Goal: Information Seeking & Learning: Find specific fact

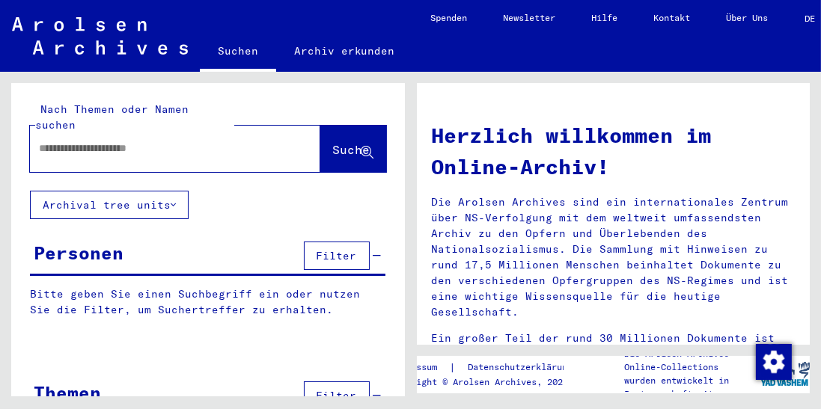
type input "**********"
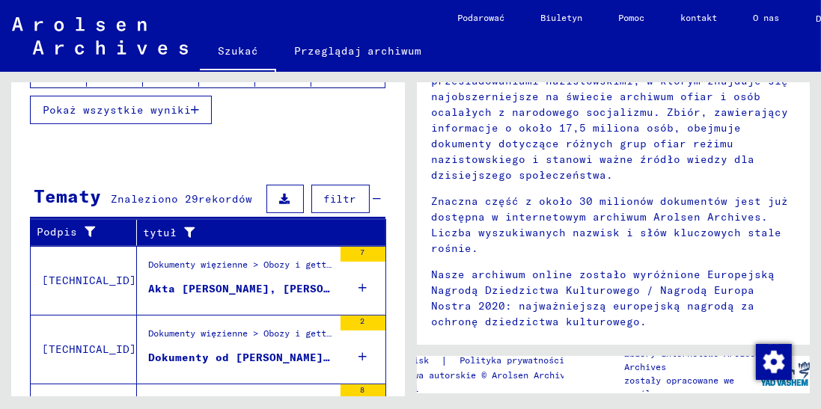
scroll to position [74, 0]
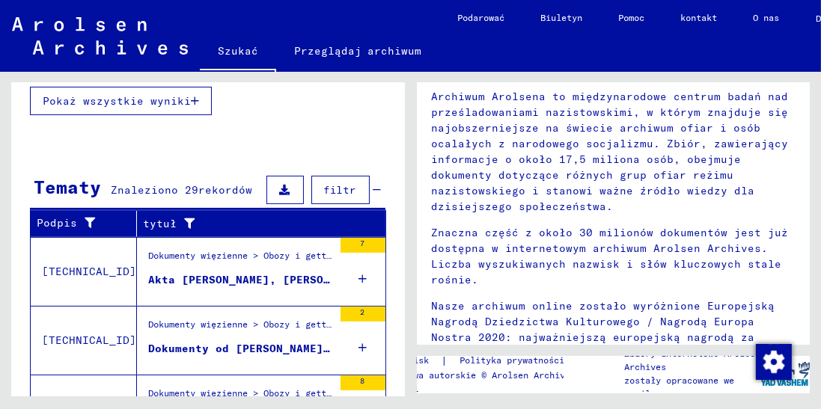
click at [373, 268] on div "7" at bounding box center [363, 271] width 45 height 67
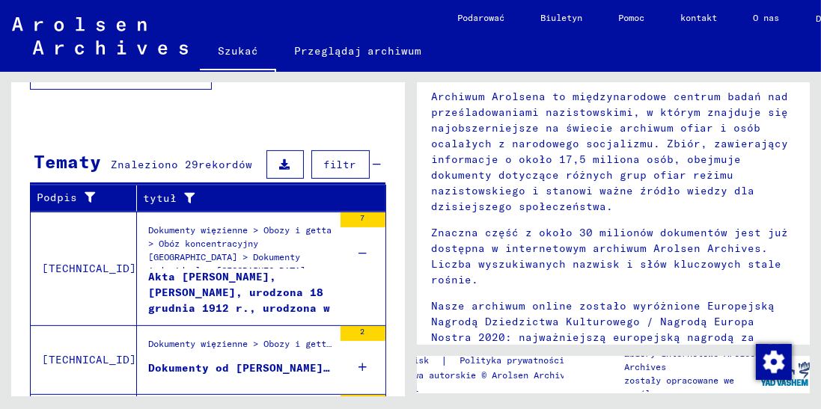
scroll to position [450, 0]
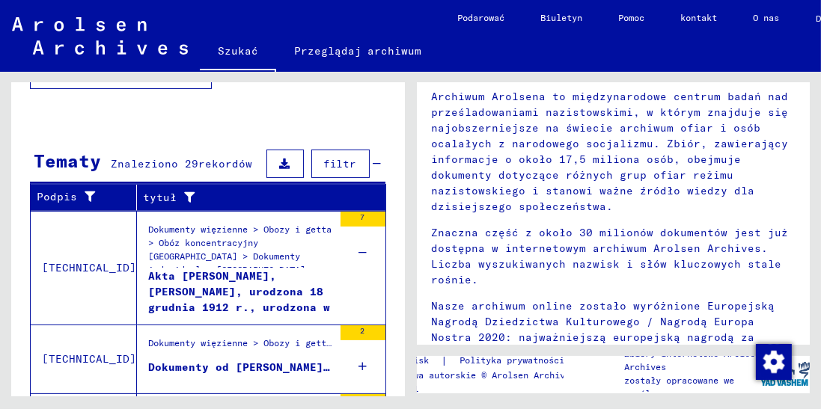
click at [279, 245] on font "Dokumenty więzienne > Obozy i getta > Obóz koncentracyjny [GEOGRAPHIC_DATA] > D…" at bounding box center [239, 270] width 183 height 92
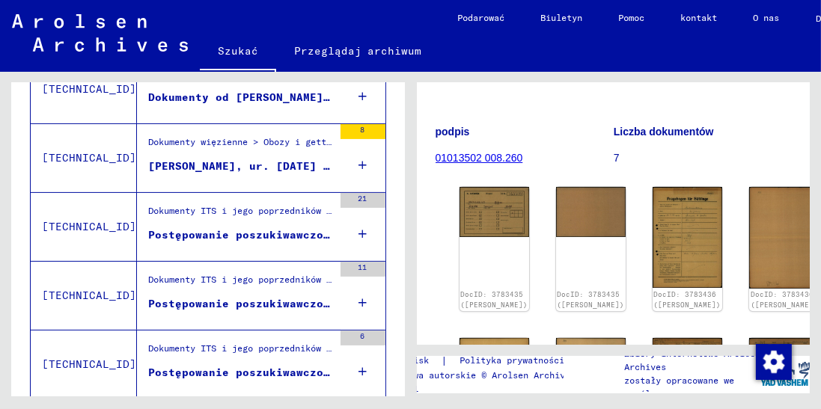
scroll to position [210, 0]
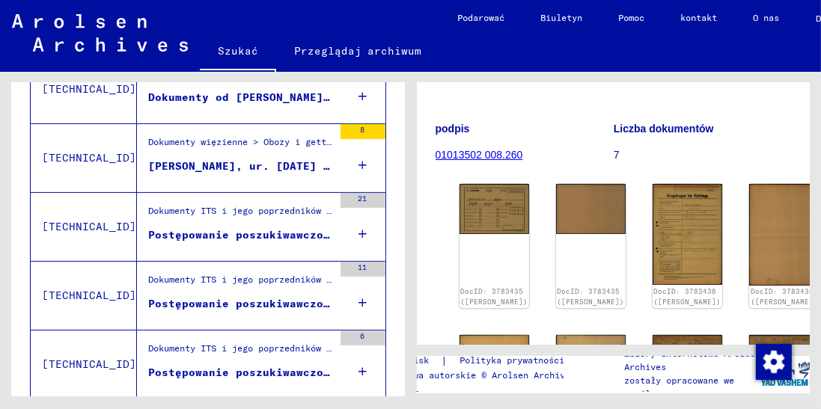
click at [486, 211] on div "DocID: 3783435 ([PERSON_NAME])" at bounding box center [495, 246] width 70 height 124
click at [498, 204] on div "DocID: 3783435 ([PERSON_NAME])" at bounding box center [495, 246] width 70 height 124
click at [483, 184] on img at bounding box center [495, 208] width 70 height 49
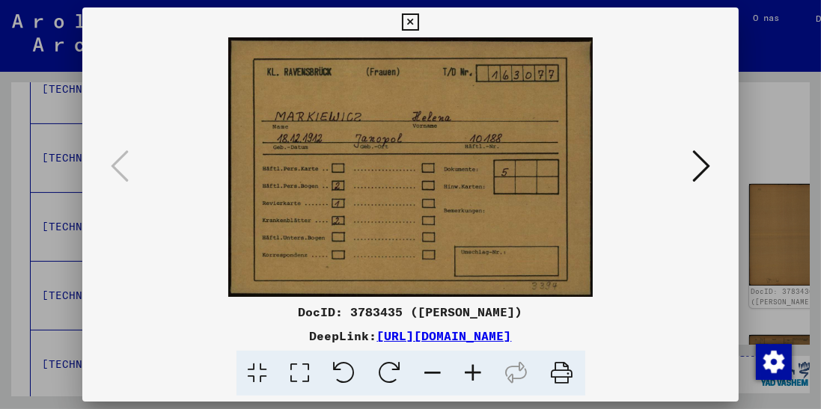
click at [712, 150] on button at bounding box center [701, 167] width 27 height 43
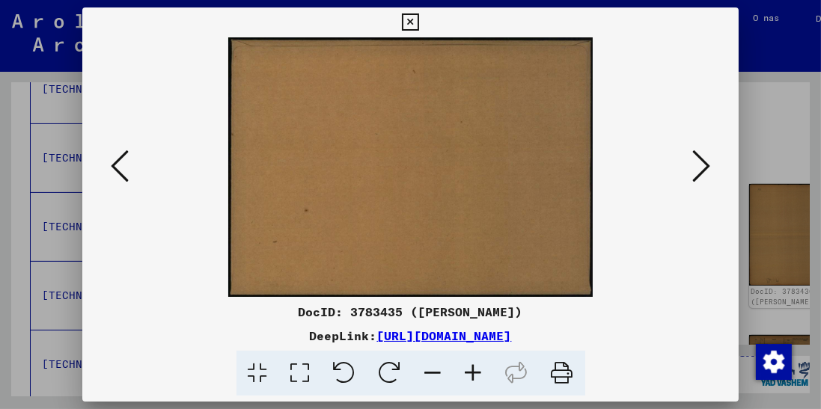
click at [701, 186] on button at bounding box center [701, 167] width 27 height 43
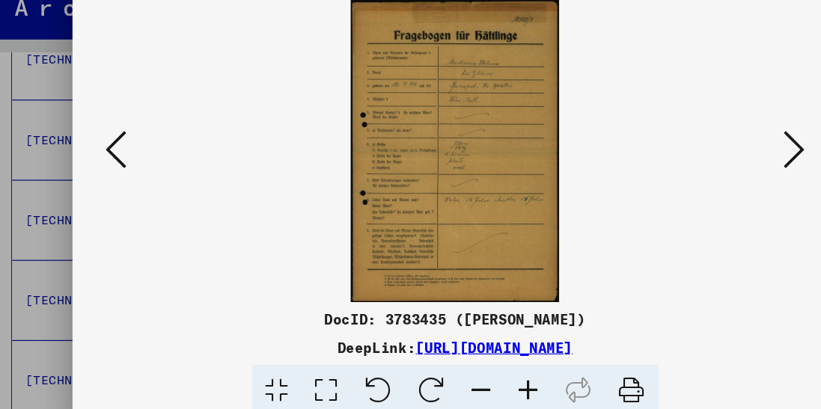
click at [690, 174] on button at bounding box center [701, 167] width 27 height 43
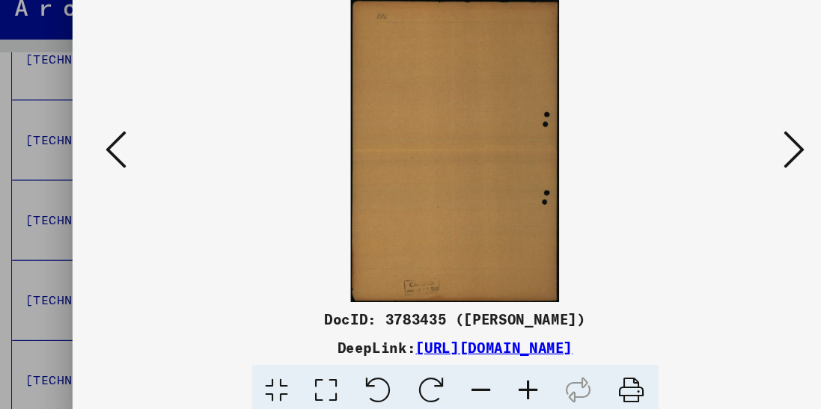
click at [684, 163] on img at bounding box center [410, 167] width 555 height 260
click at [690, 162] on button at bounding box center [701, 167] width 27 height 43
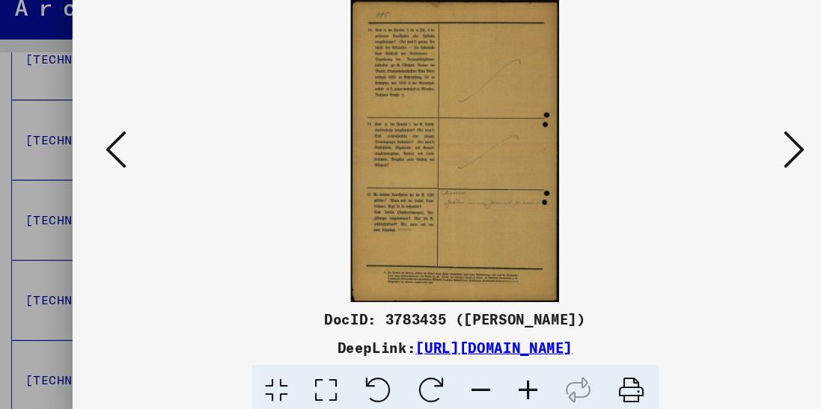
click at [701, 178] on icon at bounding box center [701, 166] width 18 height 36
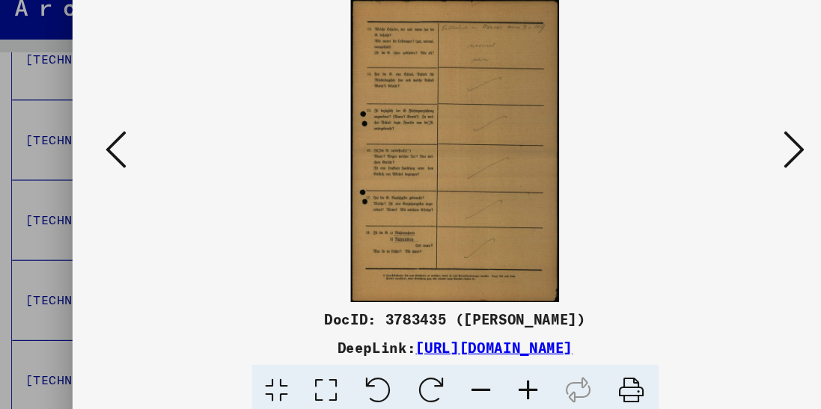
click at [697, 175] on icon at bounding box center [701, 166] width 18 height 36
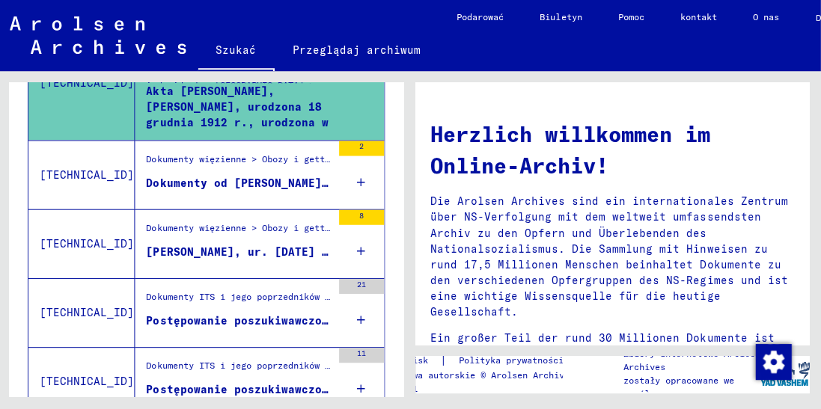
scroll to position [360, 0]
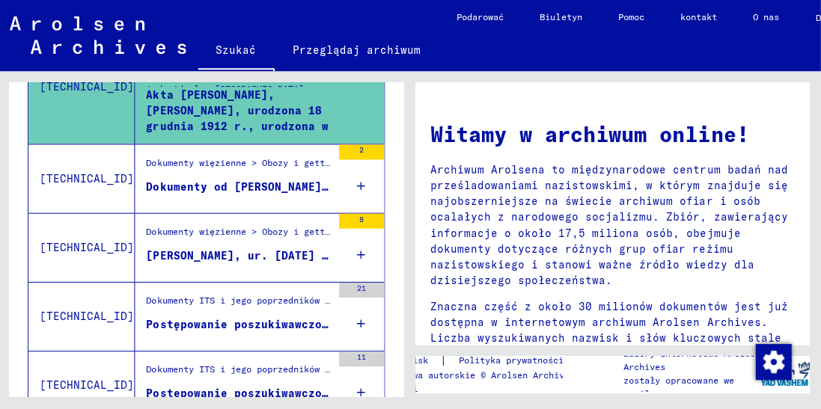
click at [368, 248] on div "8" at bounding box center [363, 247] width 45 height 67
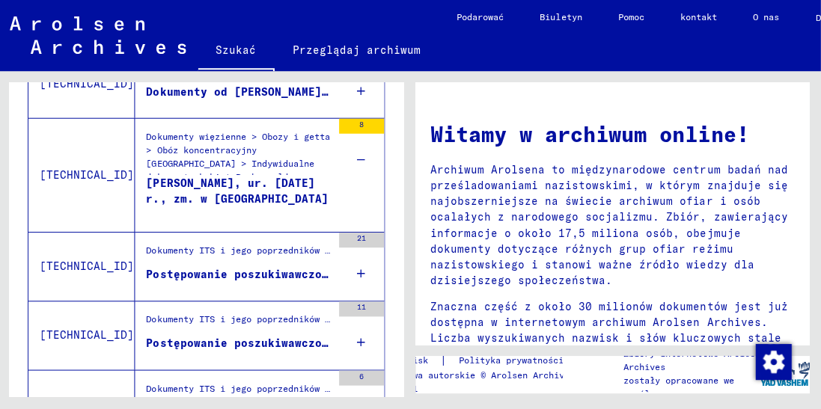
scroll to position [456, 0]
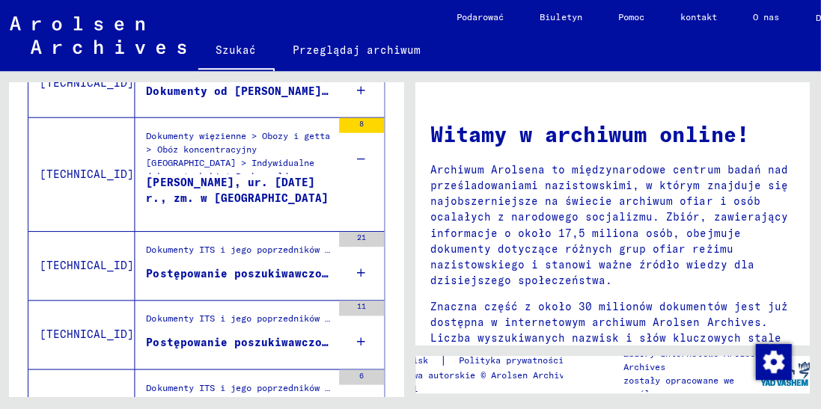
click at [368, 266] on div "21" at bounding box center [363, 265] width 45 height 67
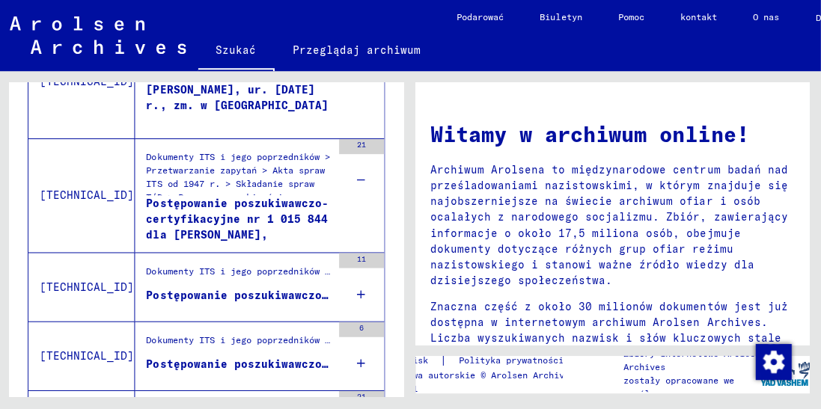
scroll to position [549, 0]
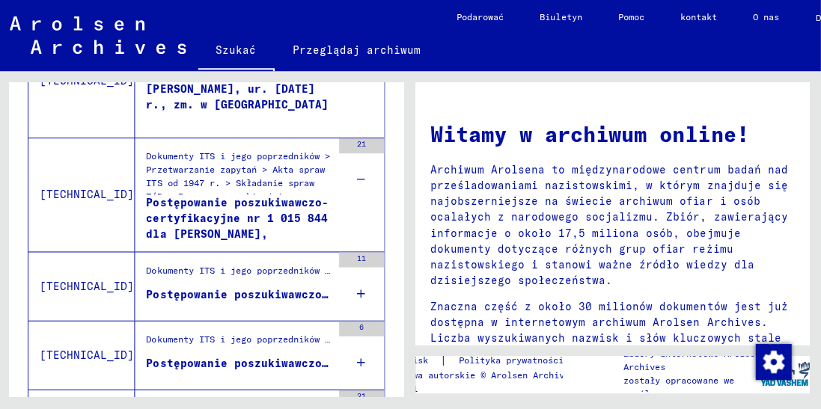
click at [368, 290] on div "11" at bounding box center [363, 286] width 45 height 67
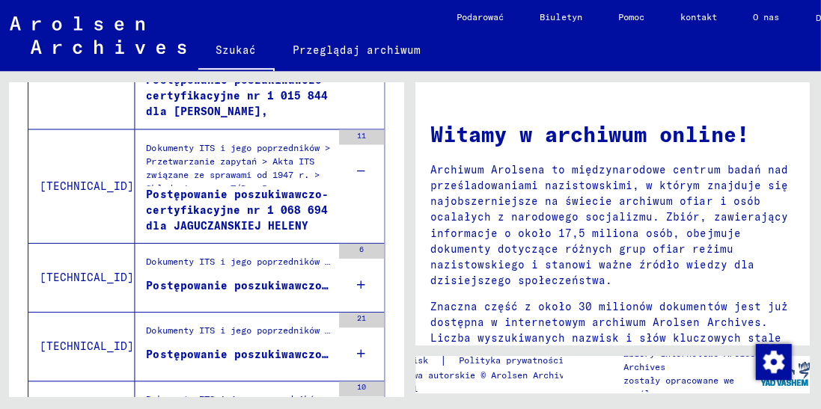
scroll to position [680, 0]
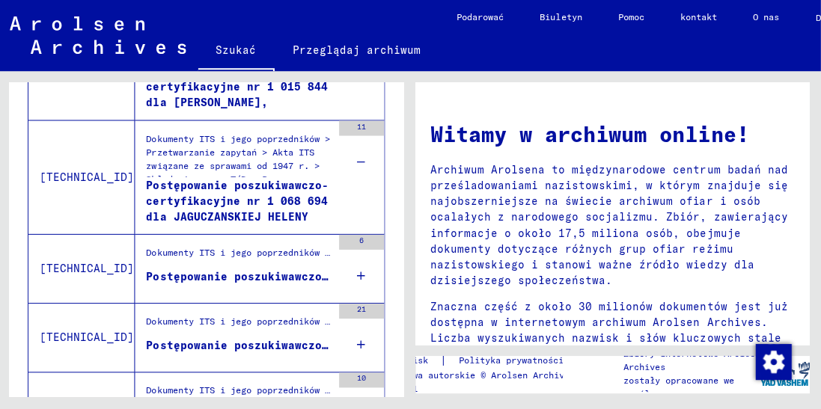
click at [368, 274] on div "6" at bounding box center [363, 268] width 45 height 67
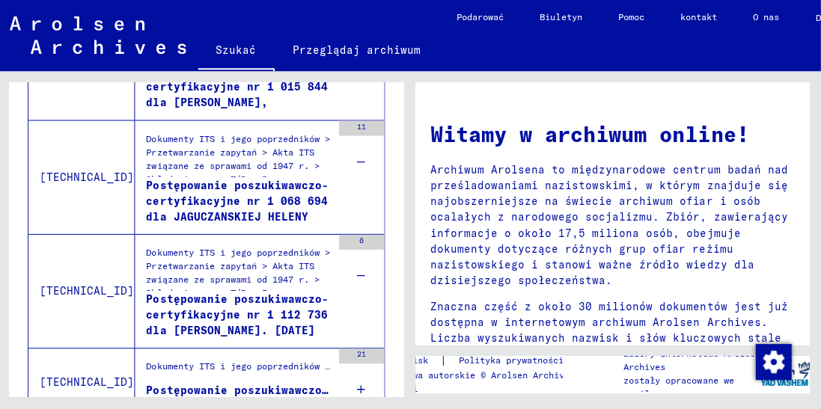
click at [245, 302] on font "Postępowanie poszukiwawczo-certyfikacyjne nr 1 112 736 dla [PERSON_NAME]. [DATE]" at bounding box center [239, 315] width 182 height 45
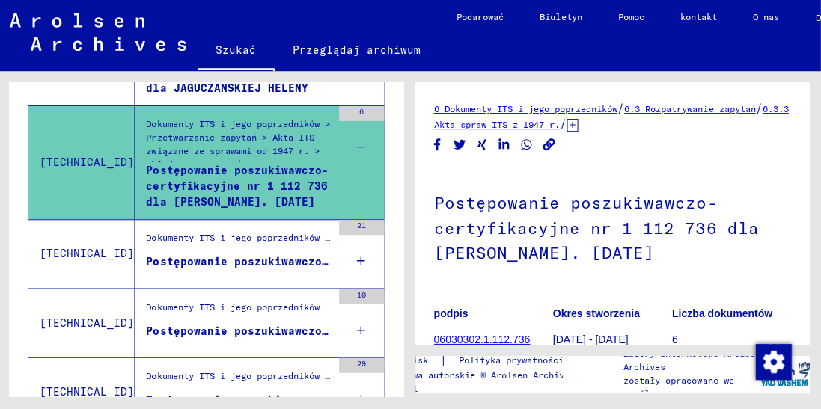
scroll to position [810, 0]
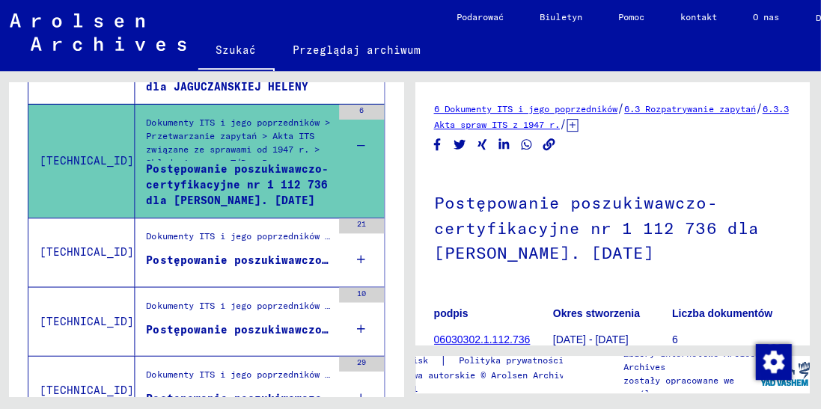
click at [367, 243] on div "21" at bounding box center [363, 252] width 45 height 67
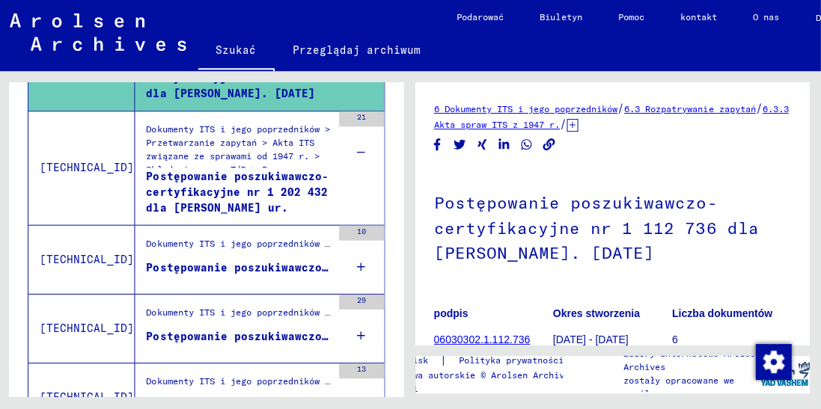
scroll to position [975, 0]
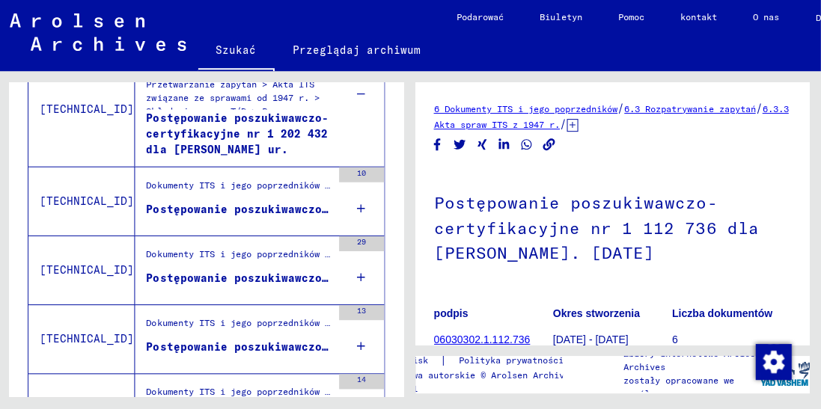
click at [381, 195] on div "10" at bounding box center [363, 201] width 45 height 67
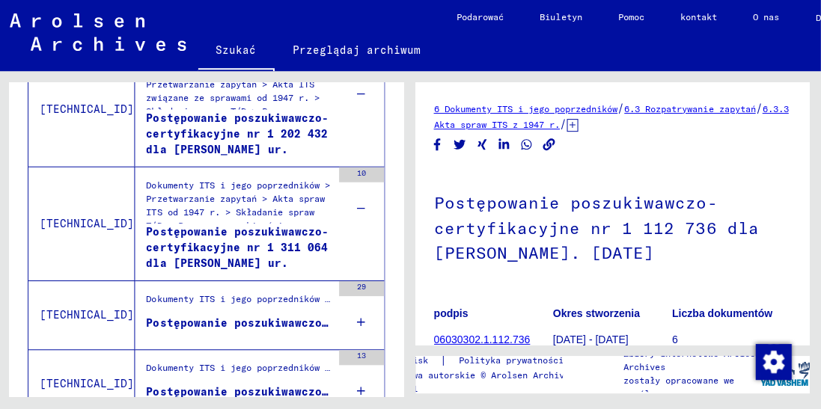
click at [376, 308] on div "29" at bounding box center [363, 314] width 45 height 67
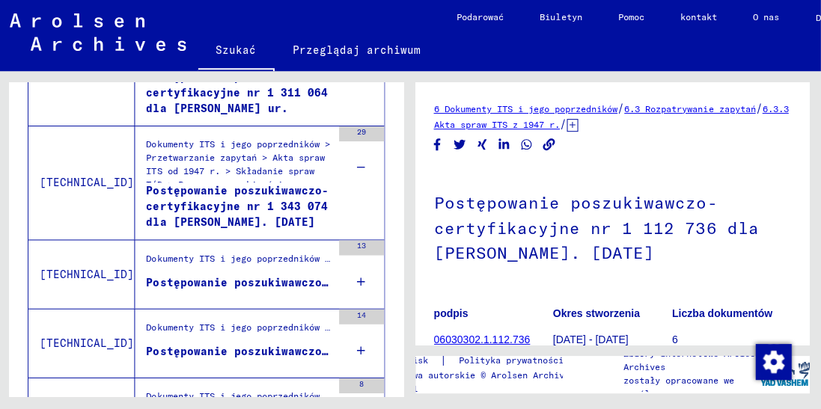
scroll to position [1139, 0]
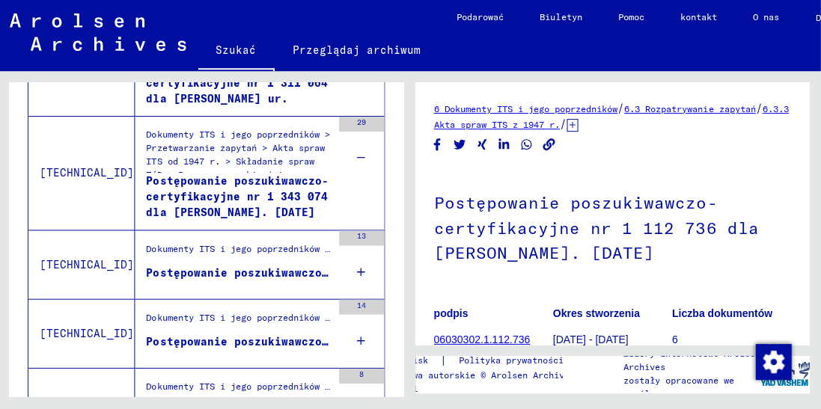
click at [295, 174] on div "Postępowanie poszukiwawczo-certyfikacyjne nr 1 343 074 dla [PERSON_NAME]. [DATE…" at bounding box center [240, 196] width 185 height 45
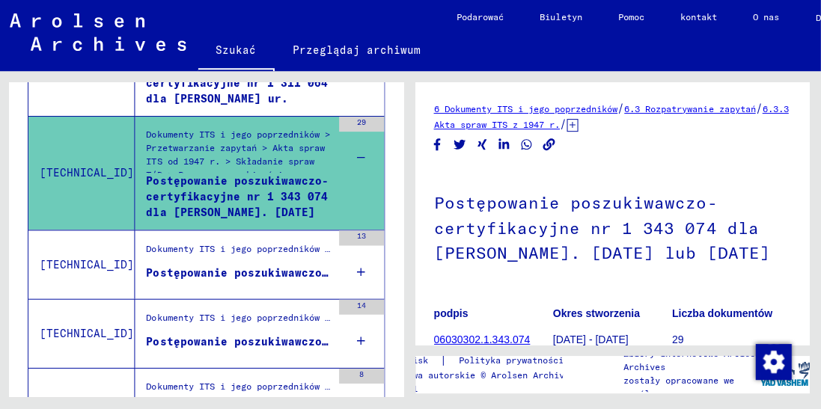
click at [377, 266] on div "13" at bounding box center [363, 264] width 45 height 67
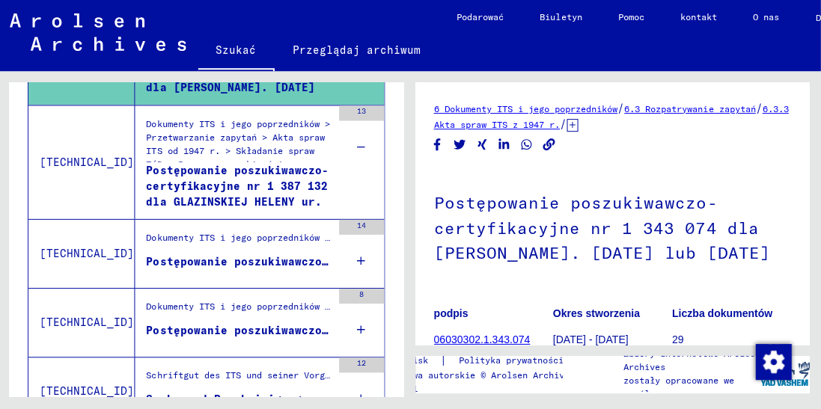
scroll to position [1300, 0]
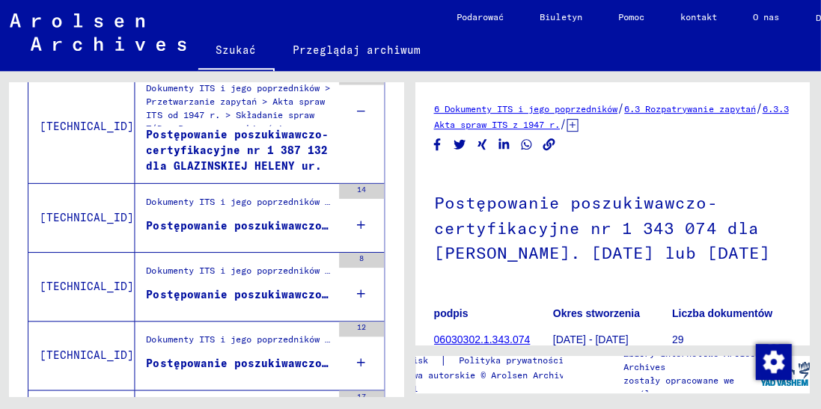
click at [370, 214] on div "14" at bounding box center [363, 217] width 45 height 67
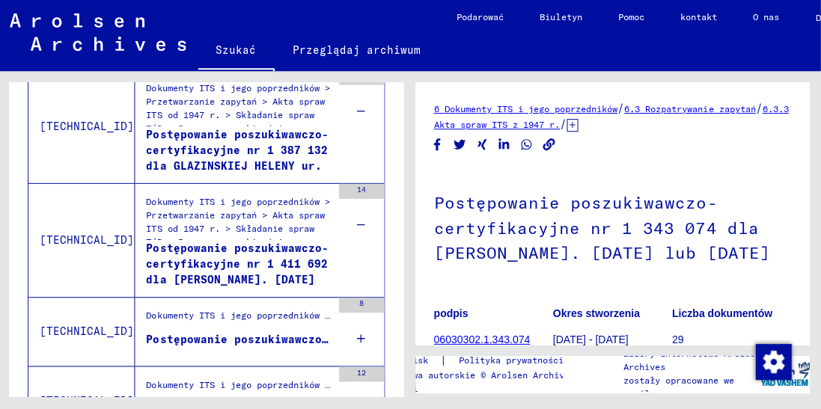
click at [266, 242] on font "Postępowanie poszukiwawczo-certyfikacyjne nr 1 411 692 dla [PERSON_NAME]. [DATE]" at bounding box center [239, 264] width 182 height 45
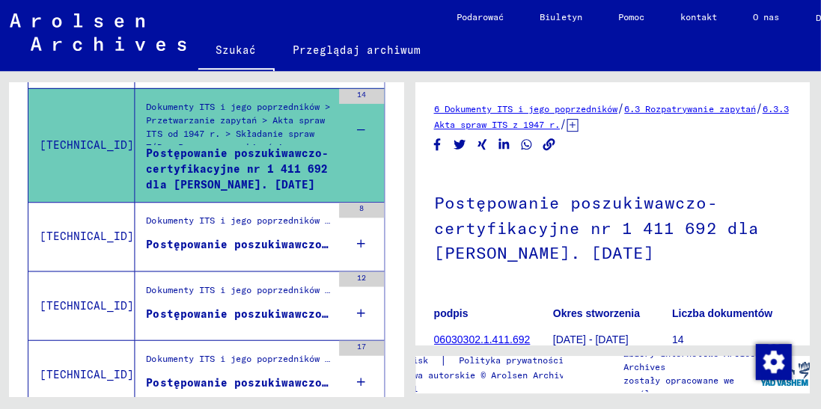
scroll to position [1431, 0]
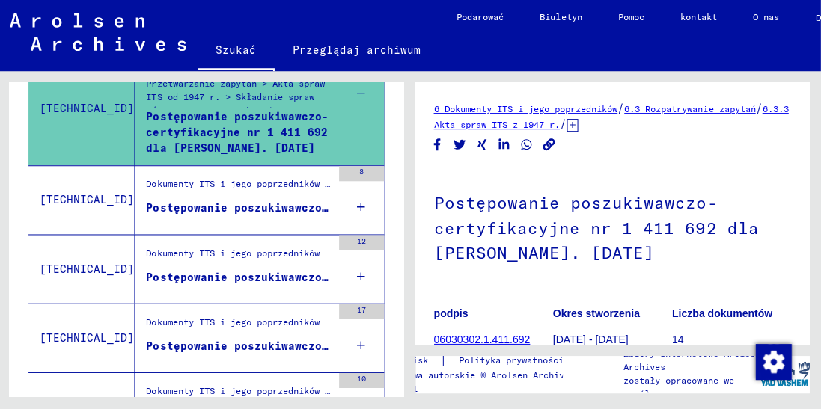
click at [364, 193] on icon at bounding box center [362, 208] width 8 height 52
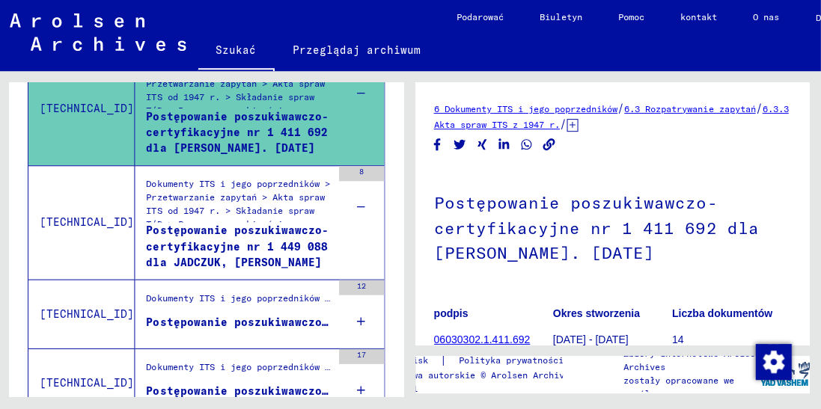
click at [374, 302] on div "12" at bounding box center [363, 314] width 45 height 67
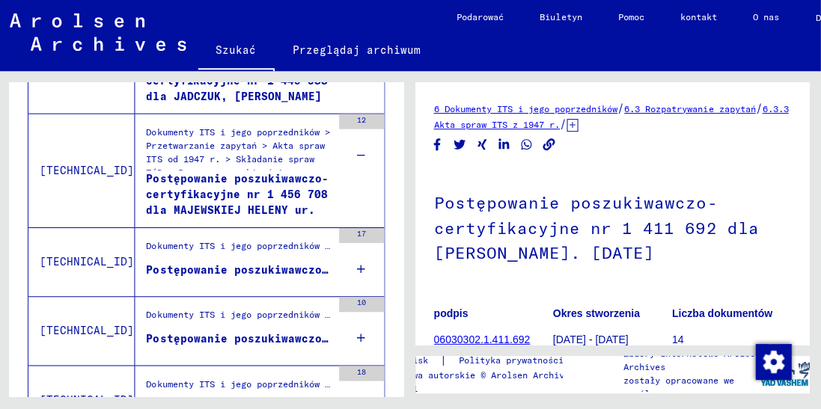
scroll to position [1599, 0]
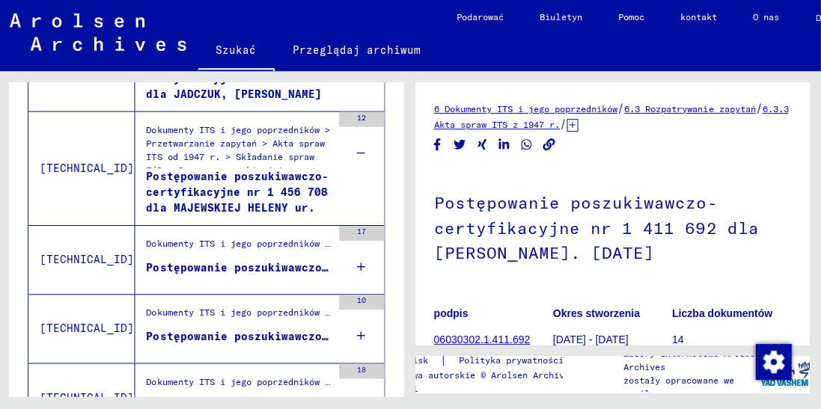
click at [375, 257] on div "17" at bounding box center [363, 259] width 45 height 67
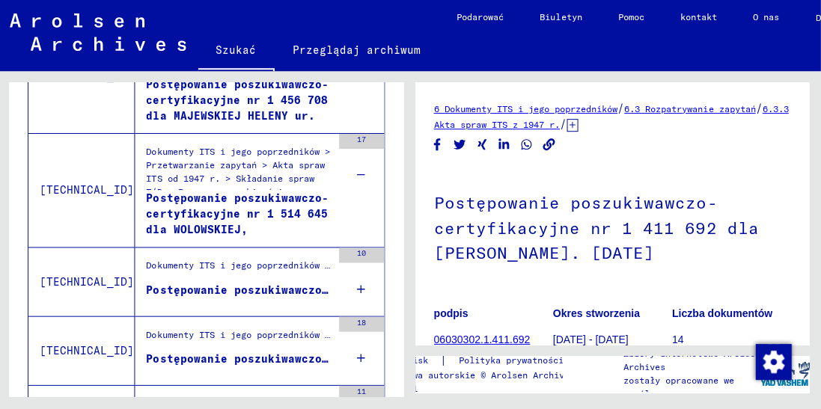
scroll to position [1736, 0]
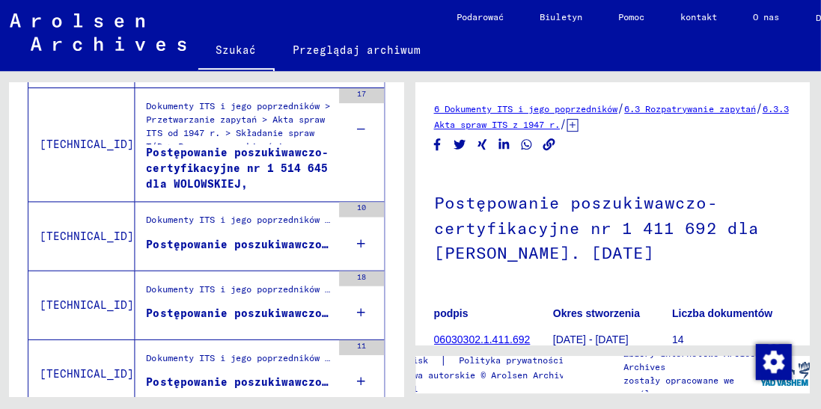
click at [376, 223] on div "10" at bounding box center [363, 236] width 45 height 67
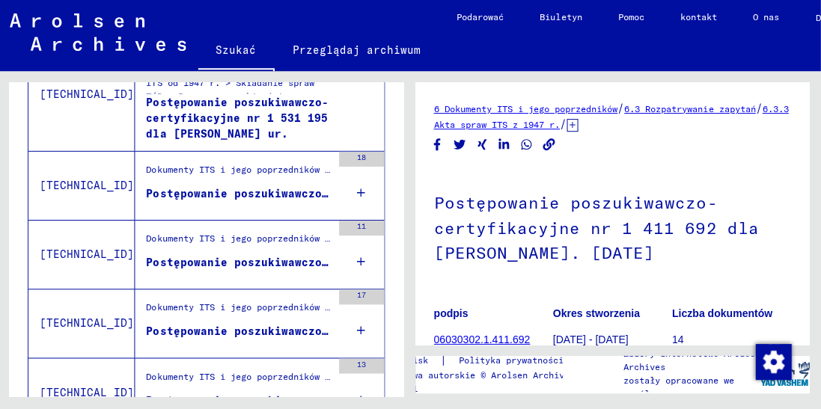
scroll to position [1902, 0]
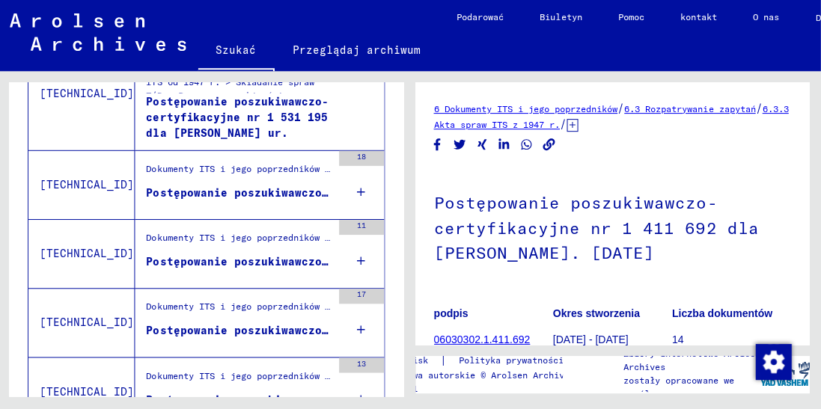
click at [381, 178] on div "18" at bounding box center [363, 184] width 45 height 67
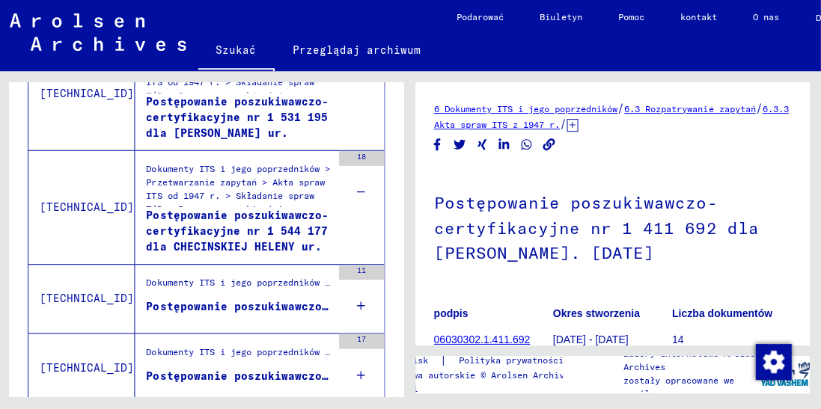
click at [383, 299] on div "11" at bounding box center [363, 298] width 45 height 67
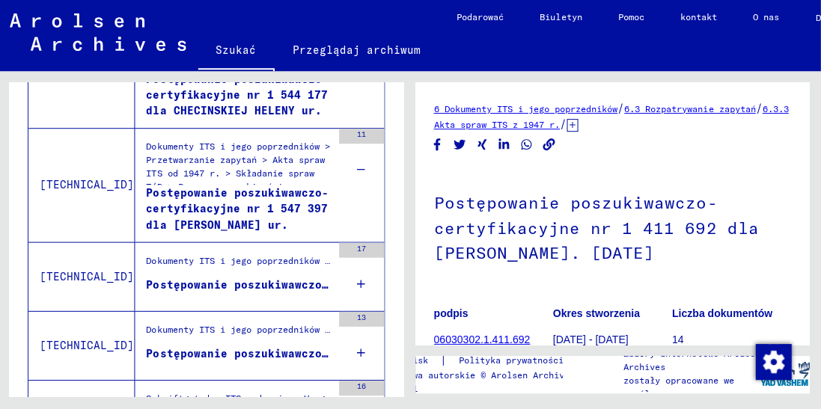
scroll to position [2040, 0]
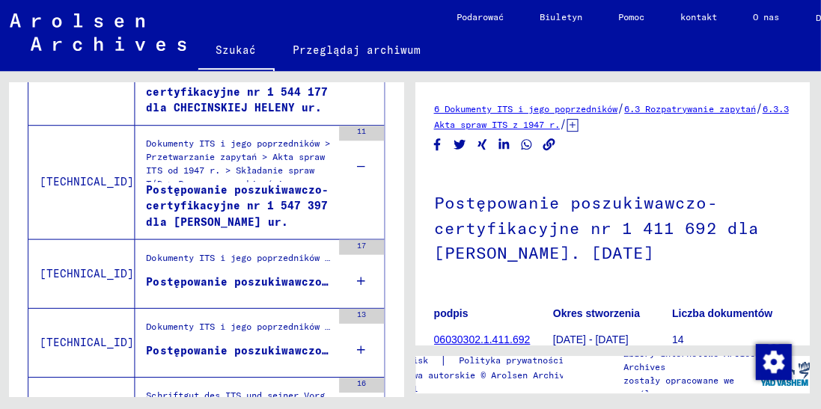
click at [382, 262] on div "17" at bounding box center [363, 273] width 45 height 67
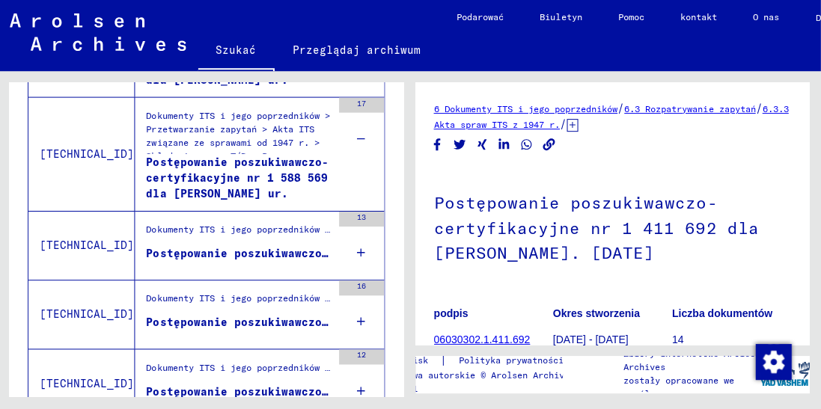
scroll to position [2179, 0]
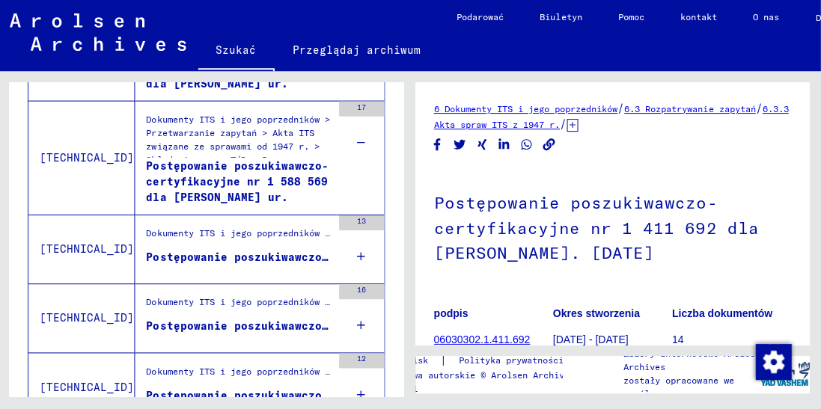
click at [383, 239] on div "13" at bounding box center [363, 249] width 45 height 67
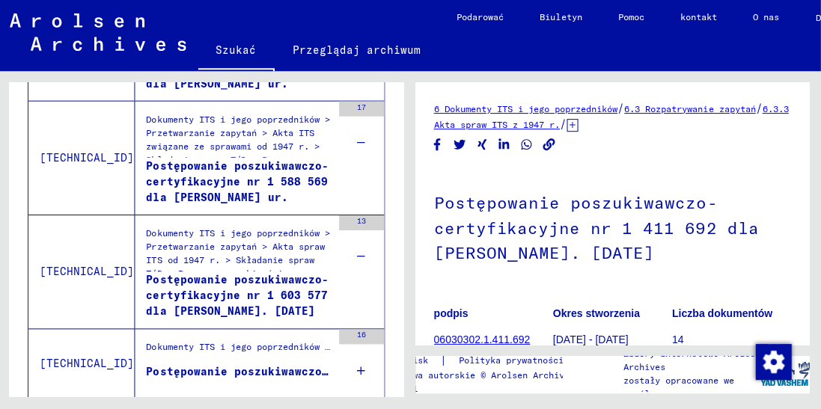
click at [293, 259] on font "Dokumenty ITS i jego poprzedników > Przetwarzanie zapytań > Akta spraw ITS od 1…" at bounding box center [239, 287] width 183 height 119
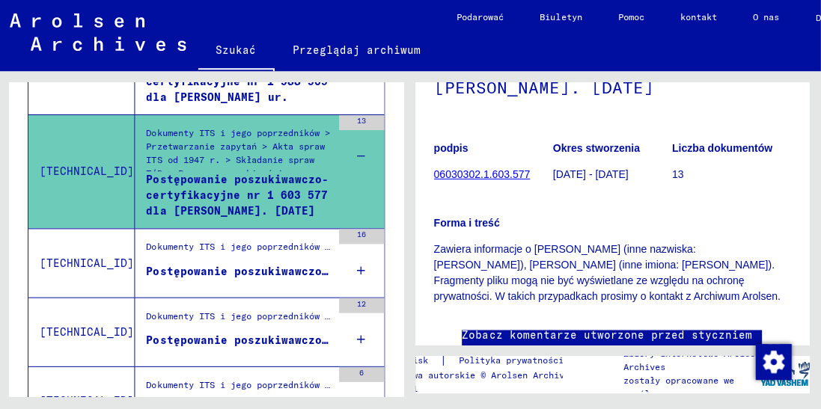
scroll to position [2291, 0]
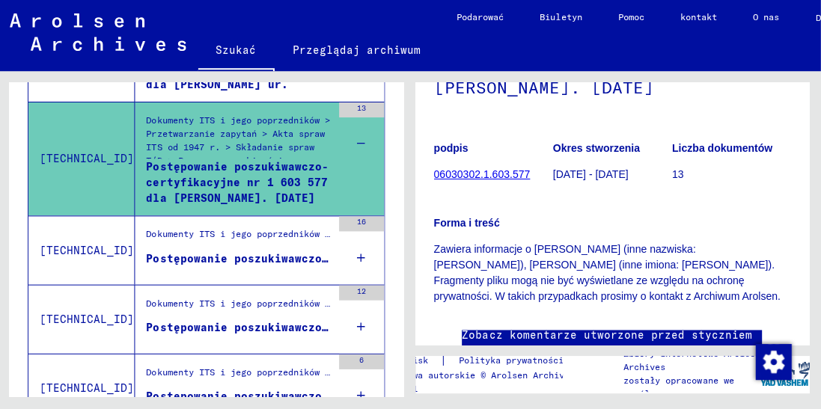
click at [382, 232] on div "16" at bounding box center [363, 250] width 45 height 67
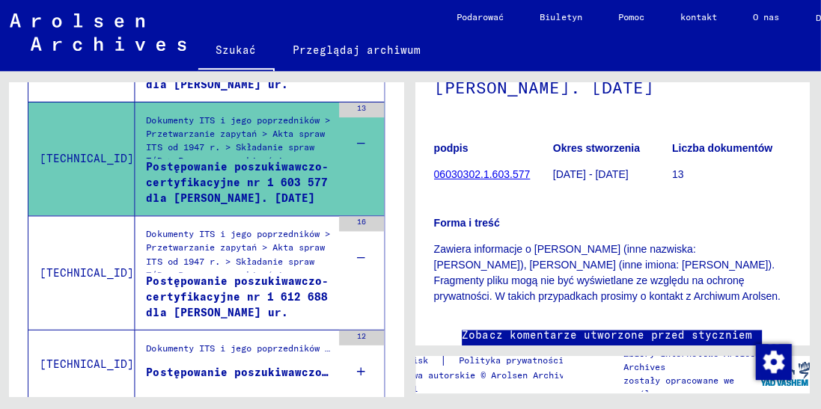
click at [364, 356] on icon at bounding box center [362, 372] width 8 height 52
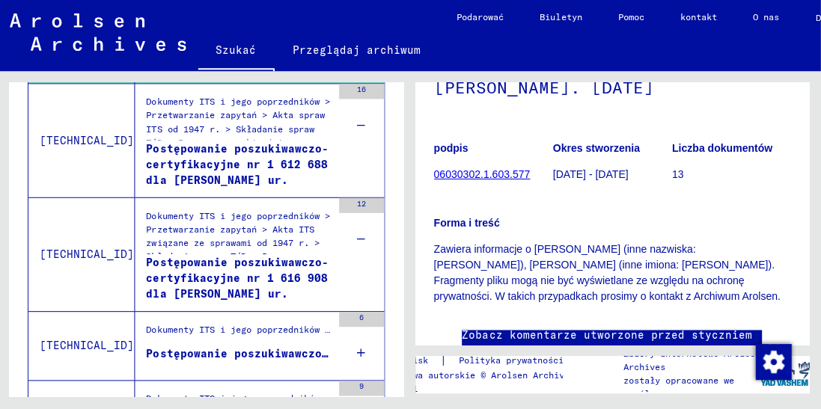
scroll to position [2425, 0]
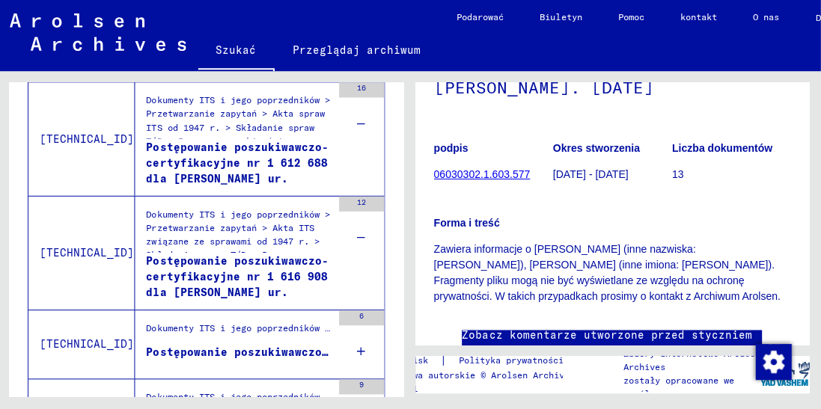
click at [279, 235] on font "Dokumenty ITS i jego poprzedników > Przetwarzanie zapytań > Akta ITS związane z…" at bounding box center [239, 268] width 183 height 119
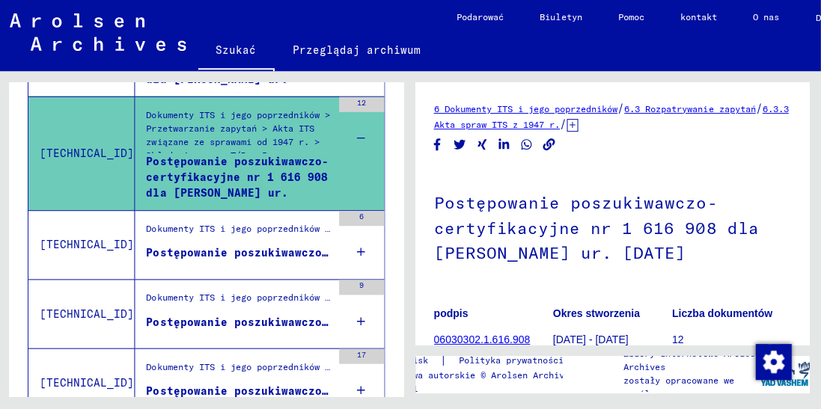
scroll to position [2566, 0]
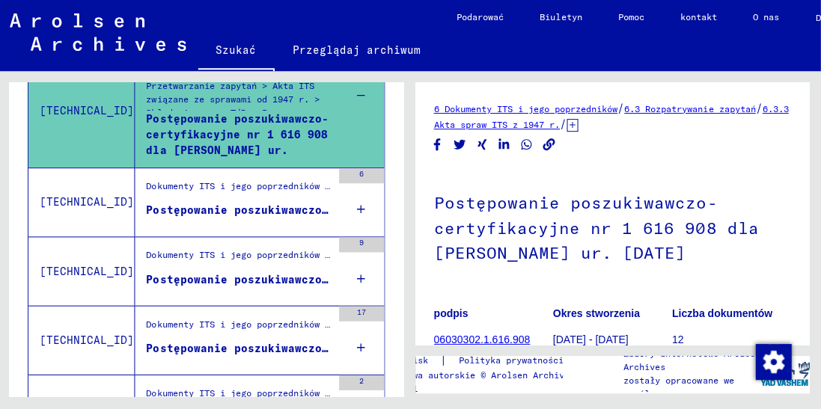
click at [364, 187] on icon at bounding box center [362, 210] width 8 height 52
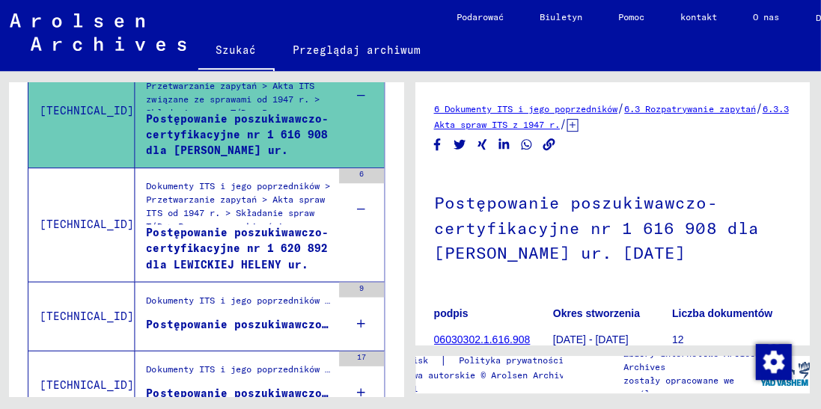
click at [368, 311] on div "9" at bounding box center [363, 316] width 45 height 67
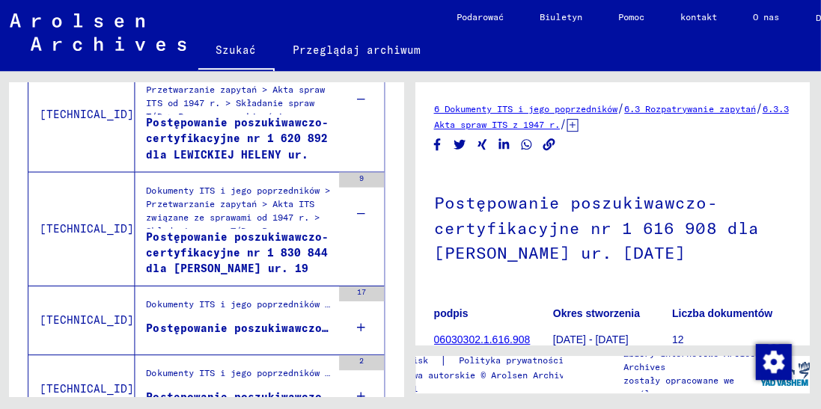
scroll to position [2687, 0]
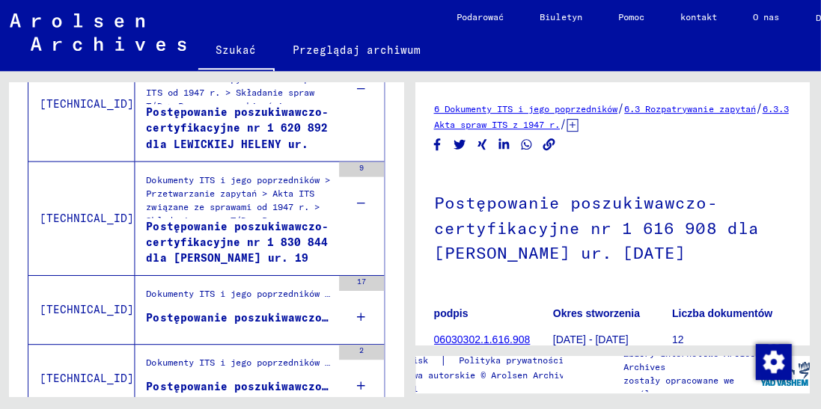
click at [365, 292] on icon at bounding box center [362, 317] width 8 height 52
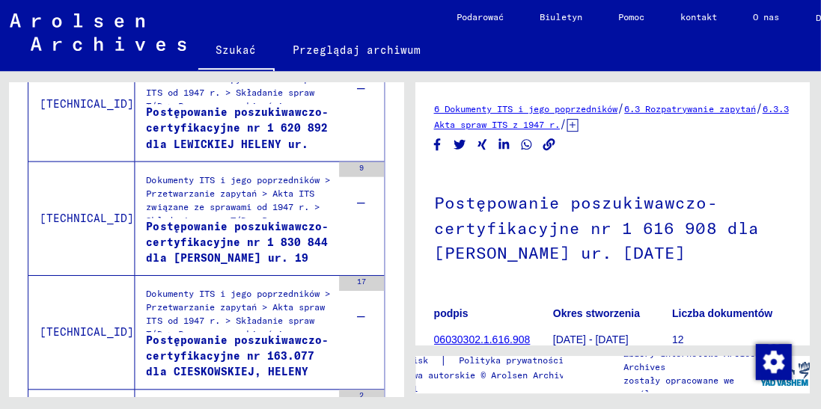
scroll to position [2750, 0]
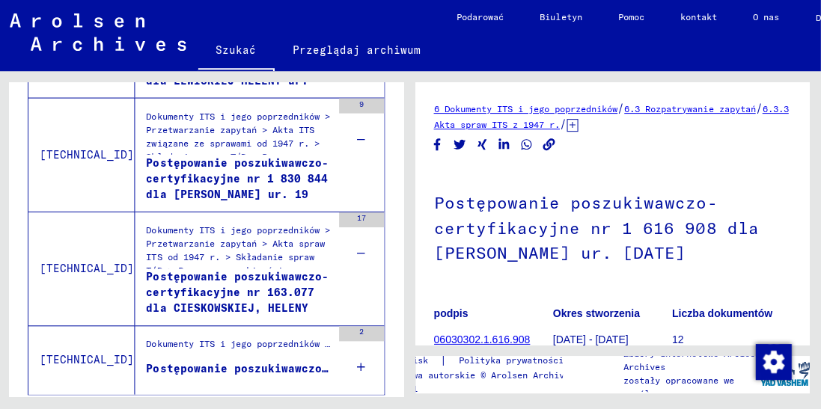
click at [369, 334] on div "2" at bounding box center [363, 359] width 45 height 67
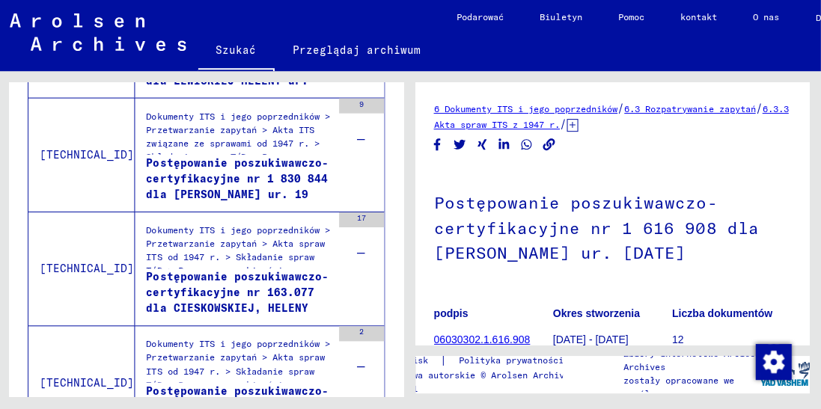
scroll to position [2795, 0]
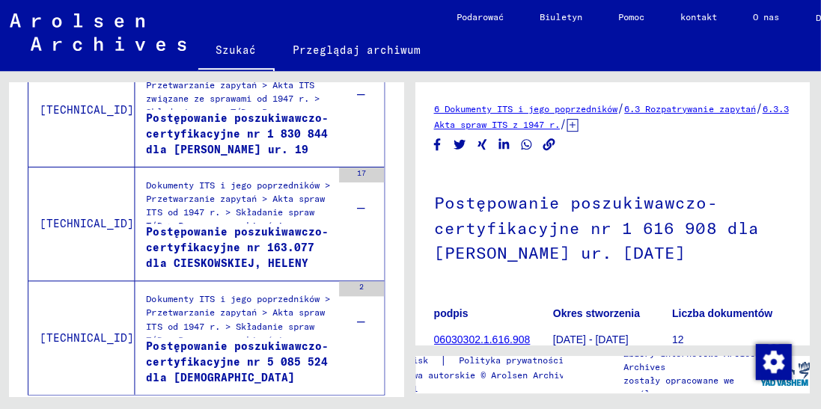
click at [341, 401] on button "Następna strona" at bounding box center [335, 416] width 30 height 30
type input "*"
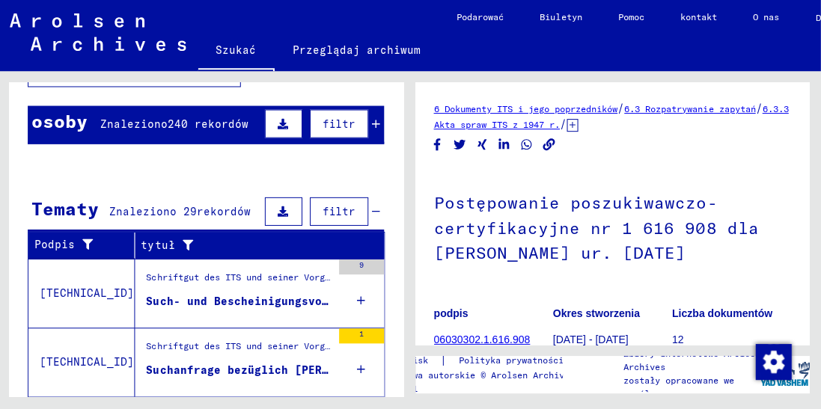
scroll to position [130, 0]
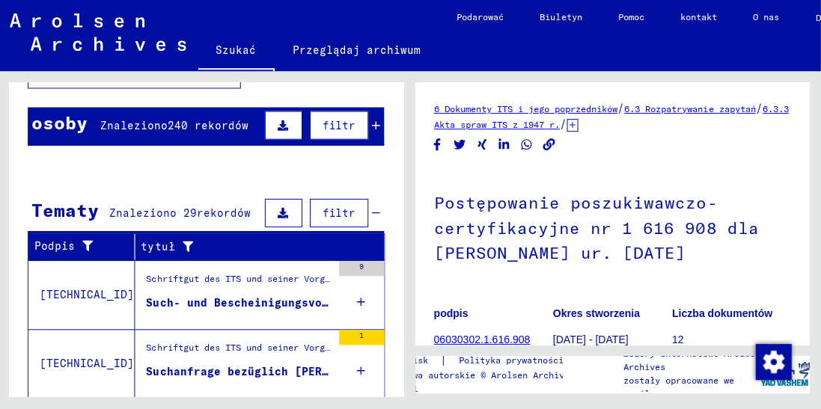
click at [375, 263] on mat-cell at bounding box center [347, 281] width 73 height 37
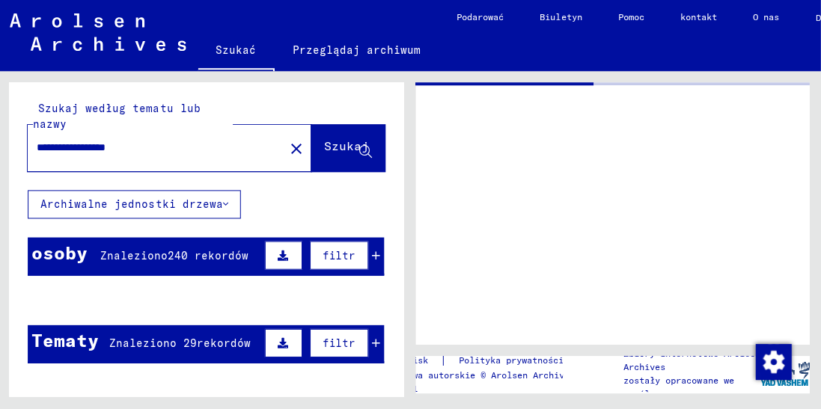
click at [199, 319] on mat-cell at bounding box center [227, 337] width 56 height 37
click at [235, 122] on div "**********" at bounding box center [208, 137] width 394 height 108
click at [210, 198] on font "Archiwalne jednostki drzewa" at bounding box center [134, 204] width 182 height 13
